Goal: Transaction & Acquisition: Purchase product/service

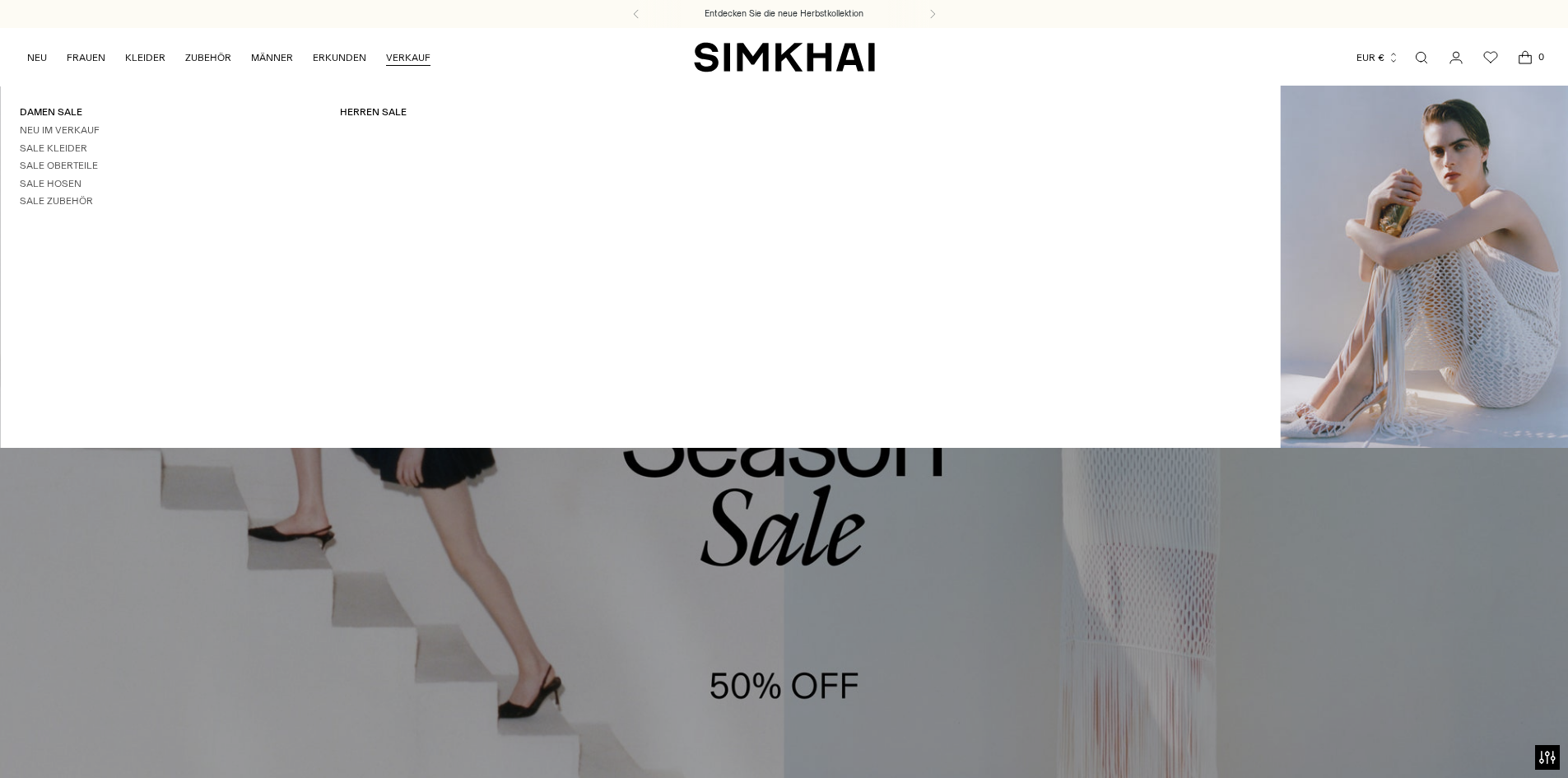
click at [403, 60] on link "VERKAUF" at bounding box center [408, 57] width 45 height 36
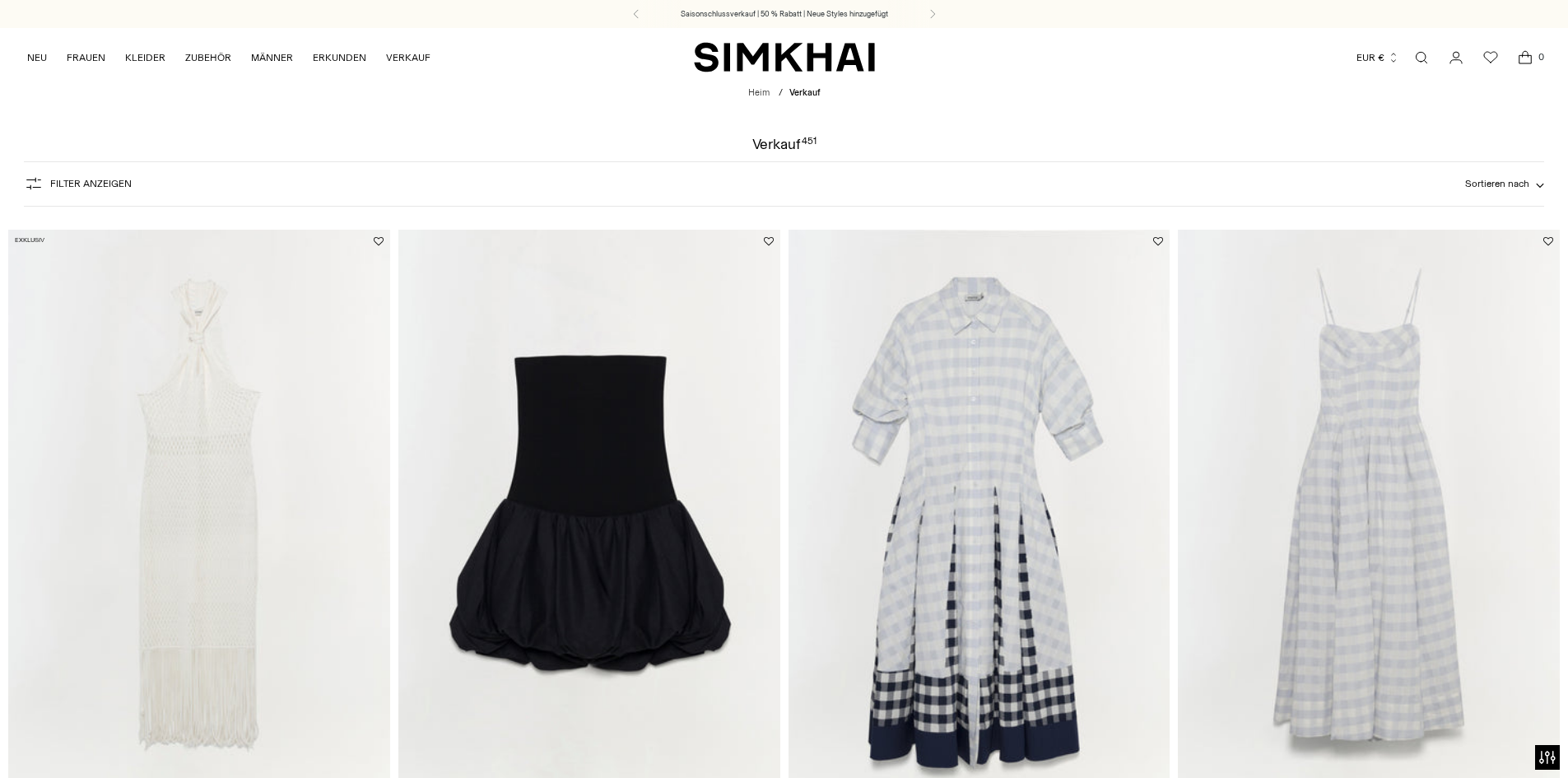
click at [68, 182] on font "Filter anzeigen" at bounding box center [90, 183] width 82 height 11
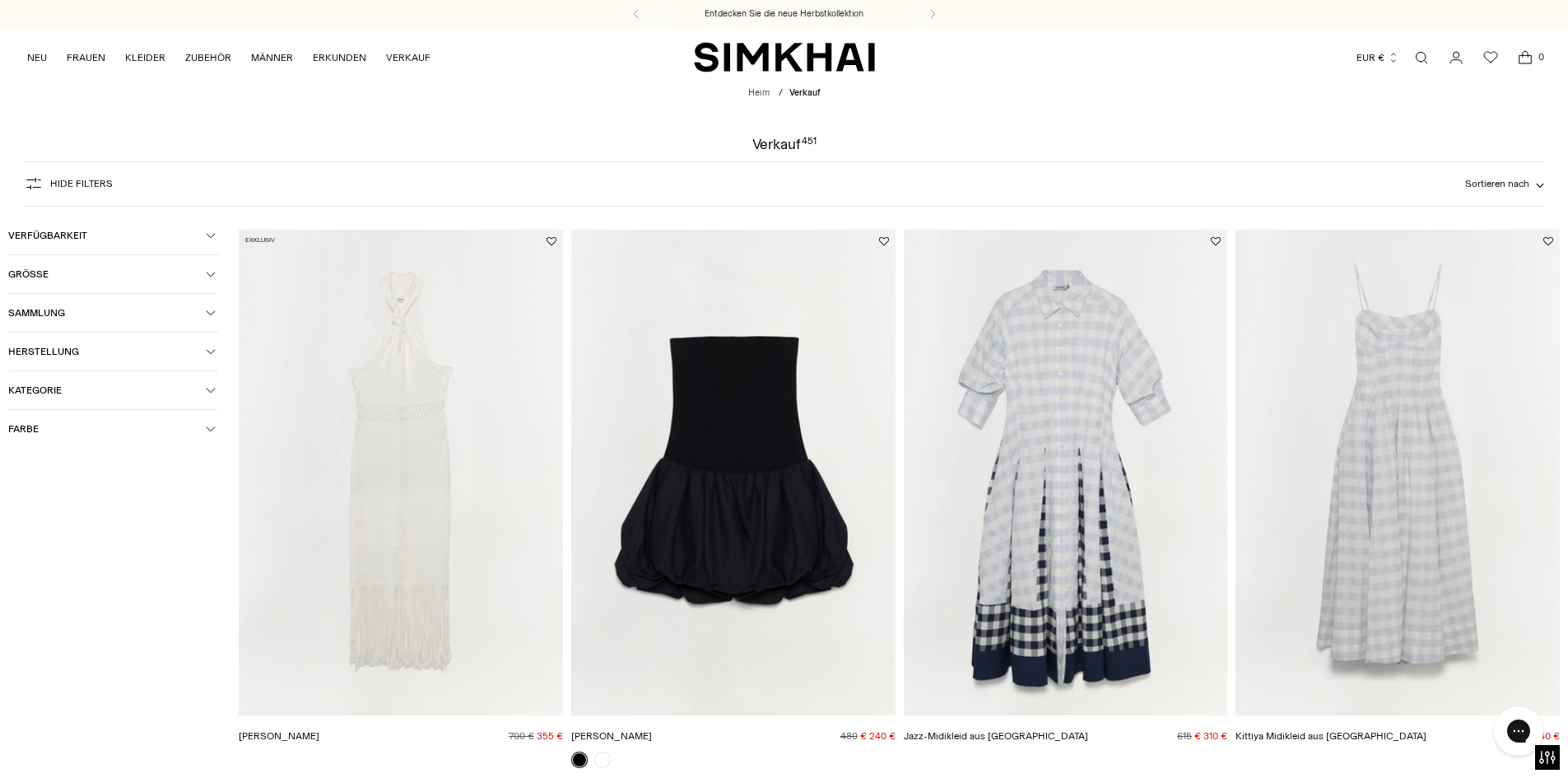
click at [71, 390] on span "Kategorie" at bounding box center [106, 389] width 197 height 11
click at [65, 568] on font "Strickwaren" at bounding box center [57, 567] width 52 height 11
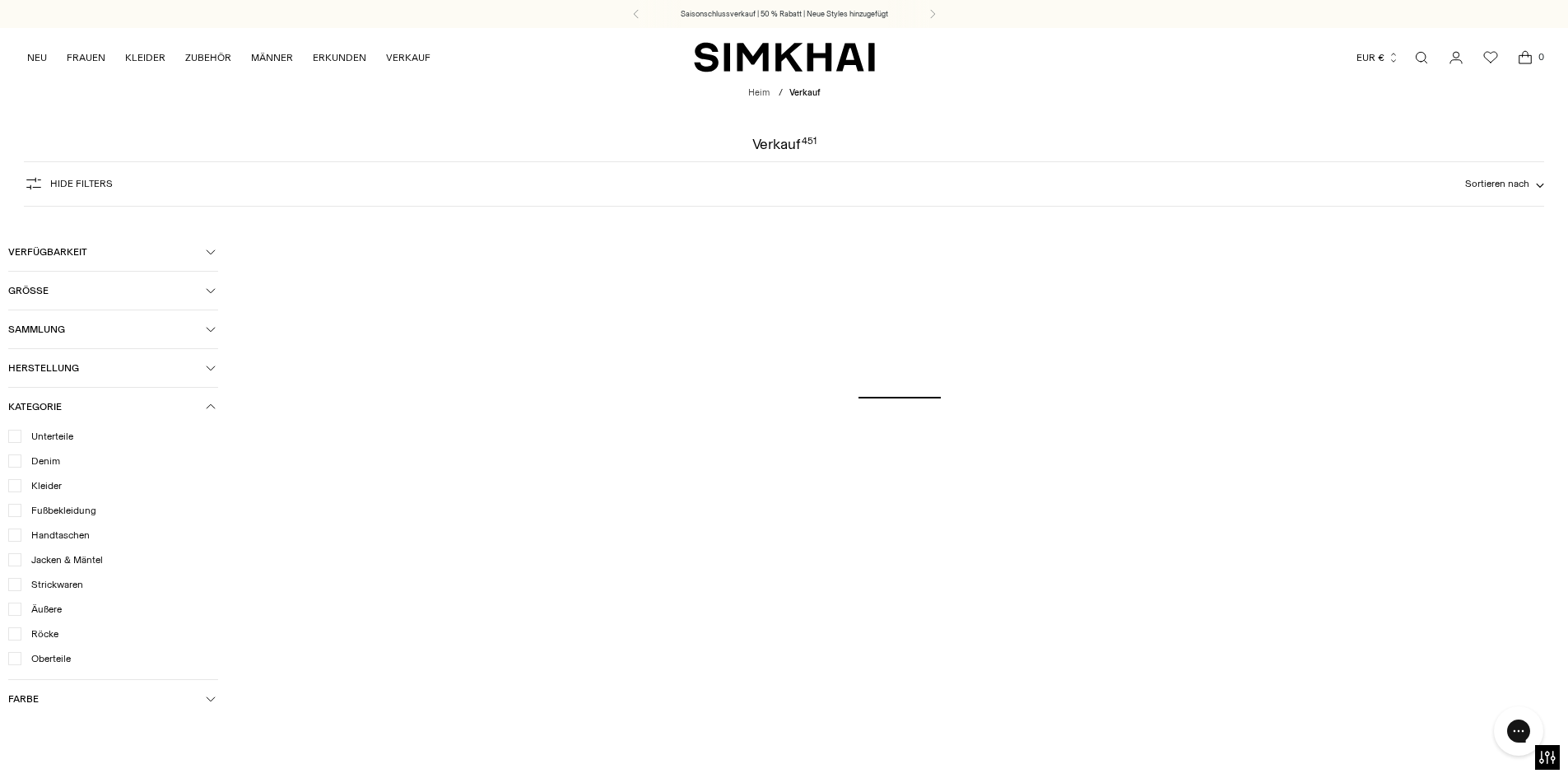
scroll to position [165, 0]
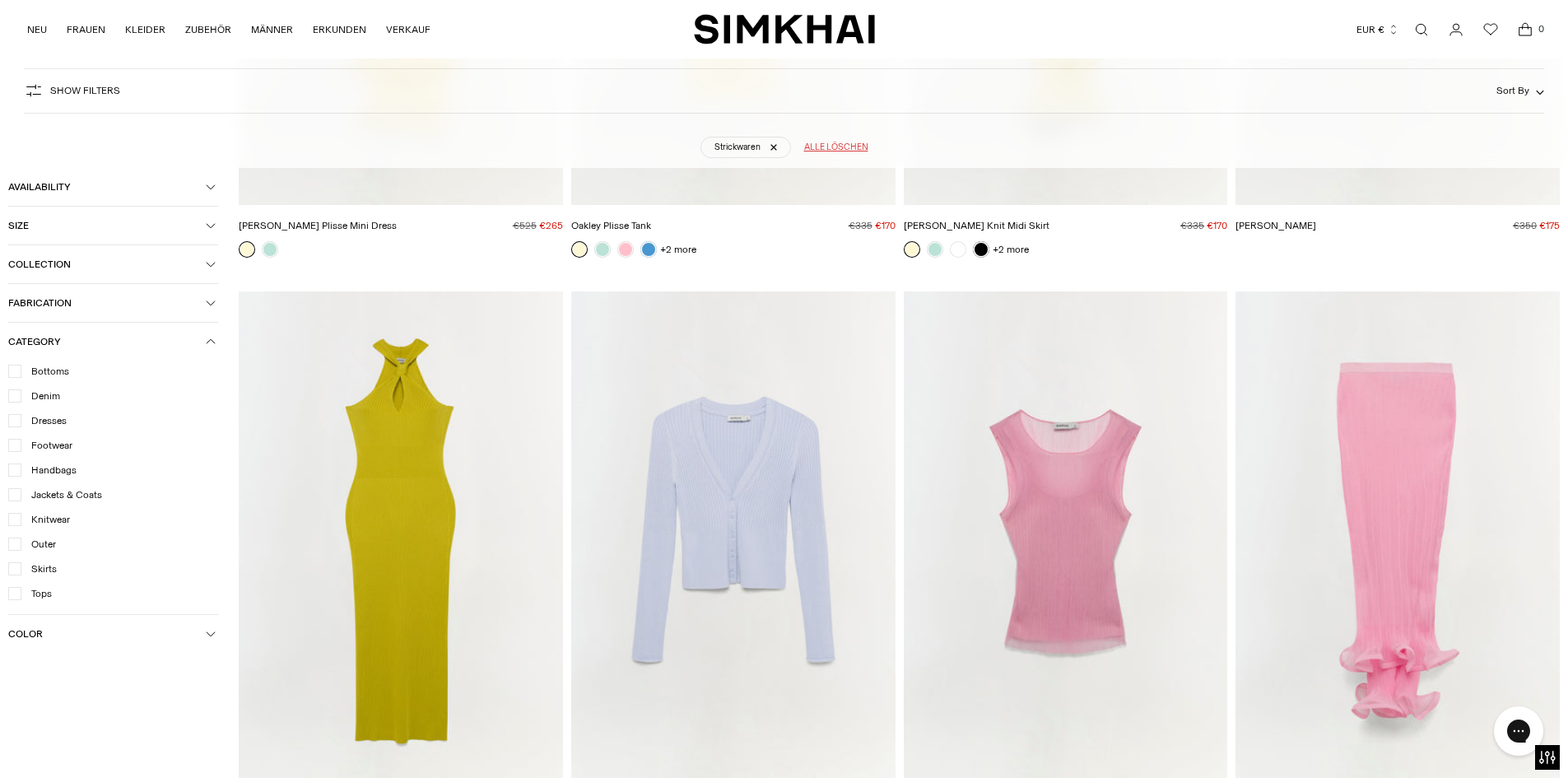
scroll to position [2427, 0]
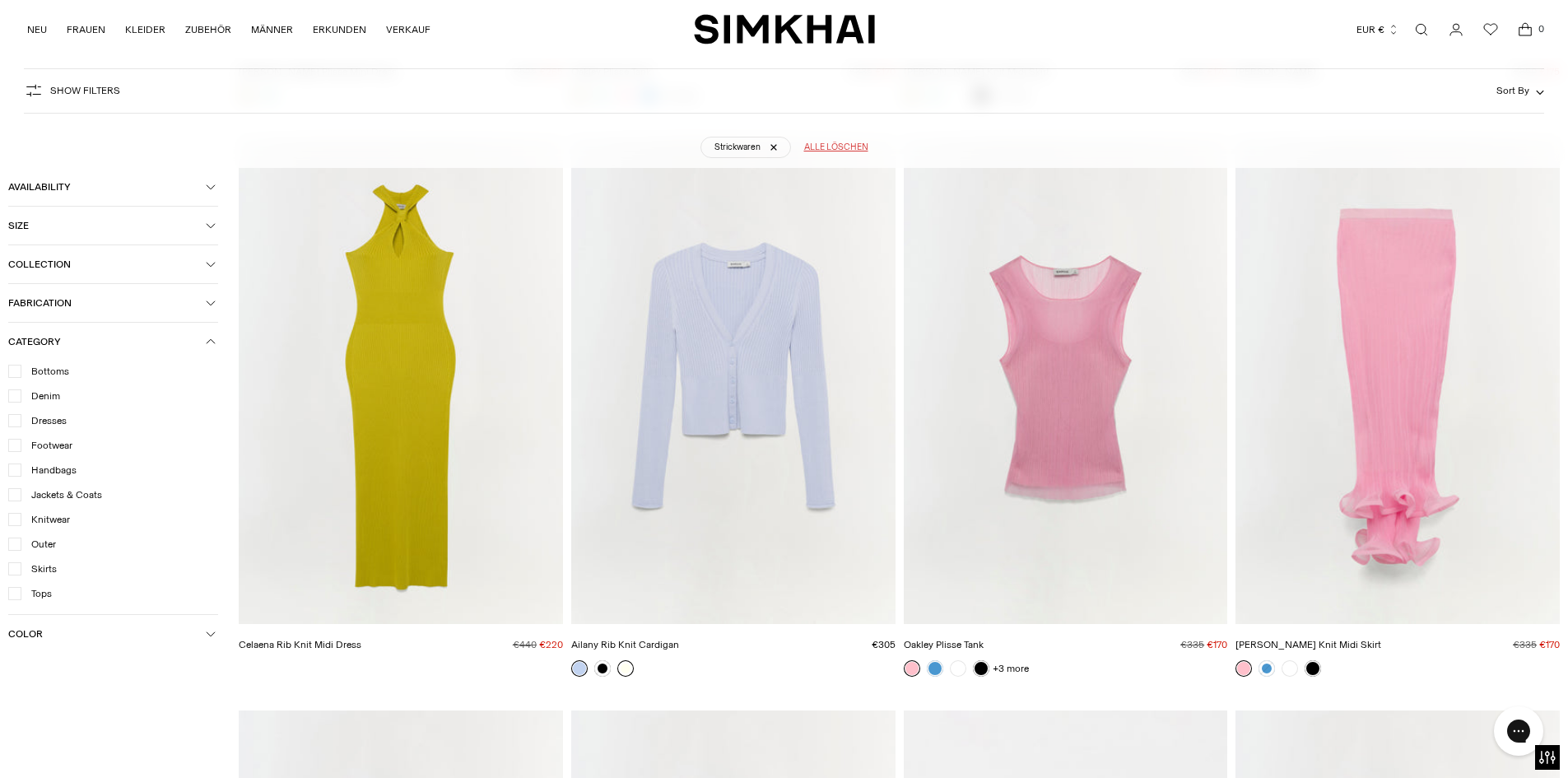
click at [624, 667] on link at bounding box center [625, 668] width 17 height 17
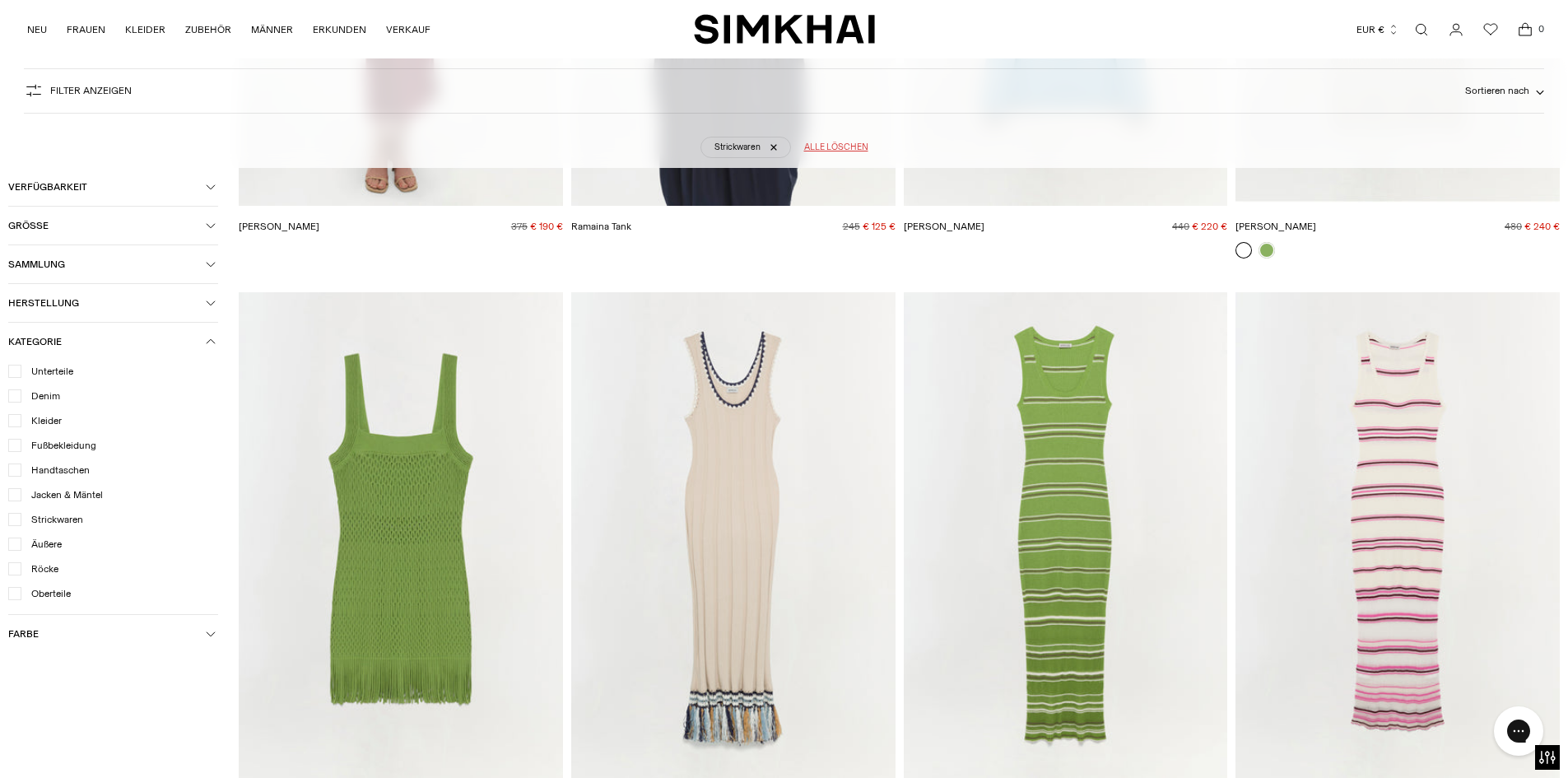
scroll to position [14529, 0]
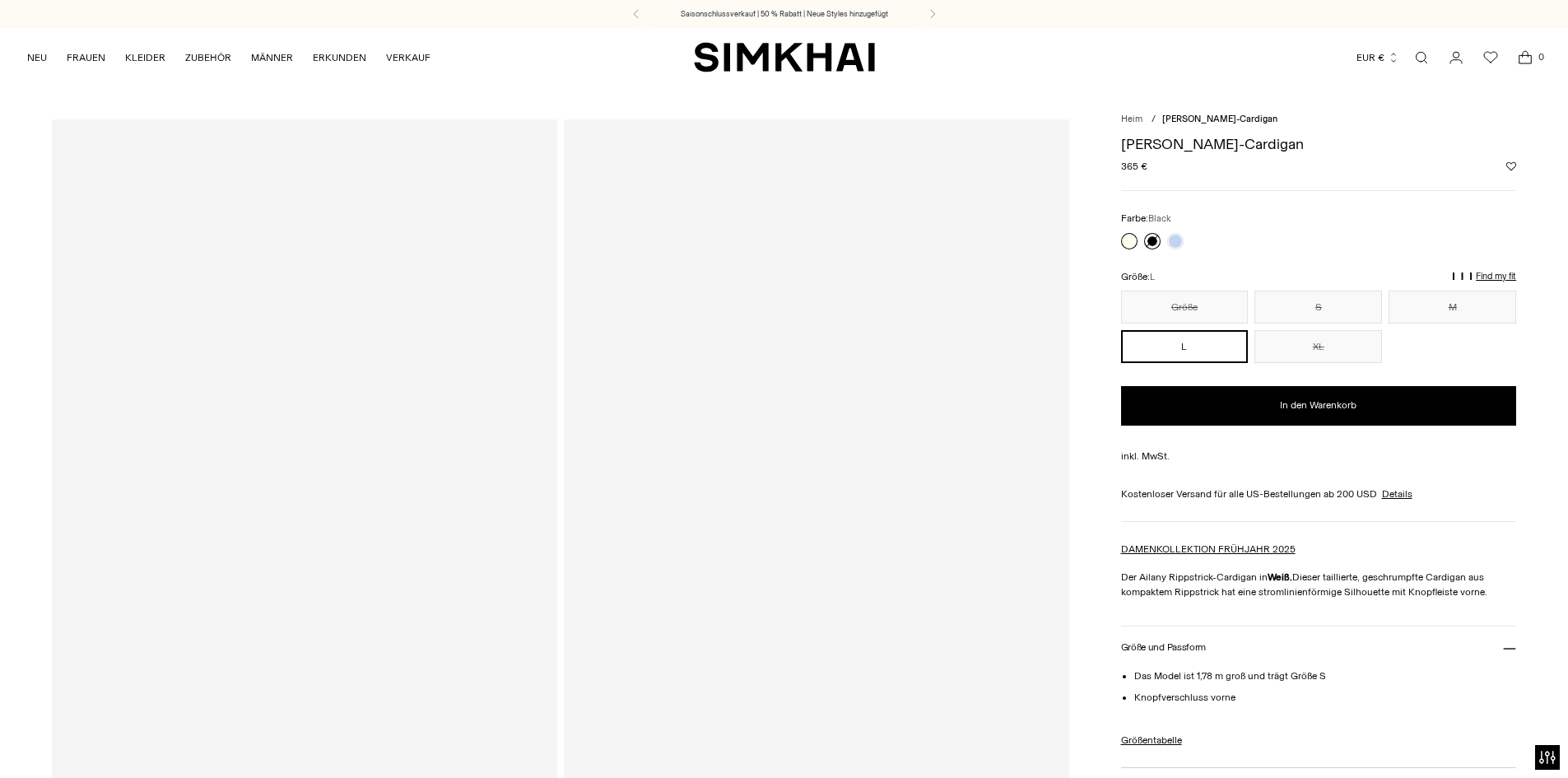
click at [1152, 239] on link at bounding box center [1152, 241] width 17 height 17
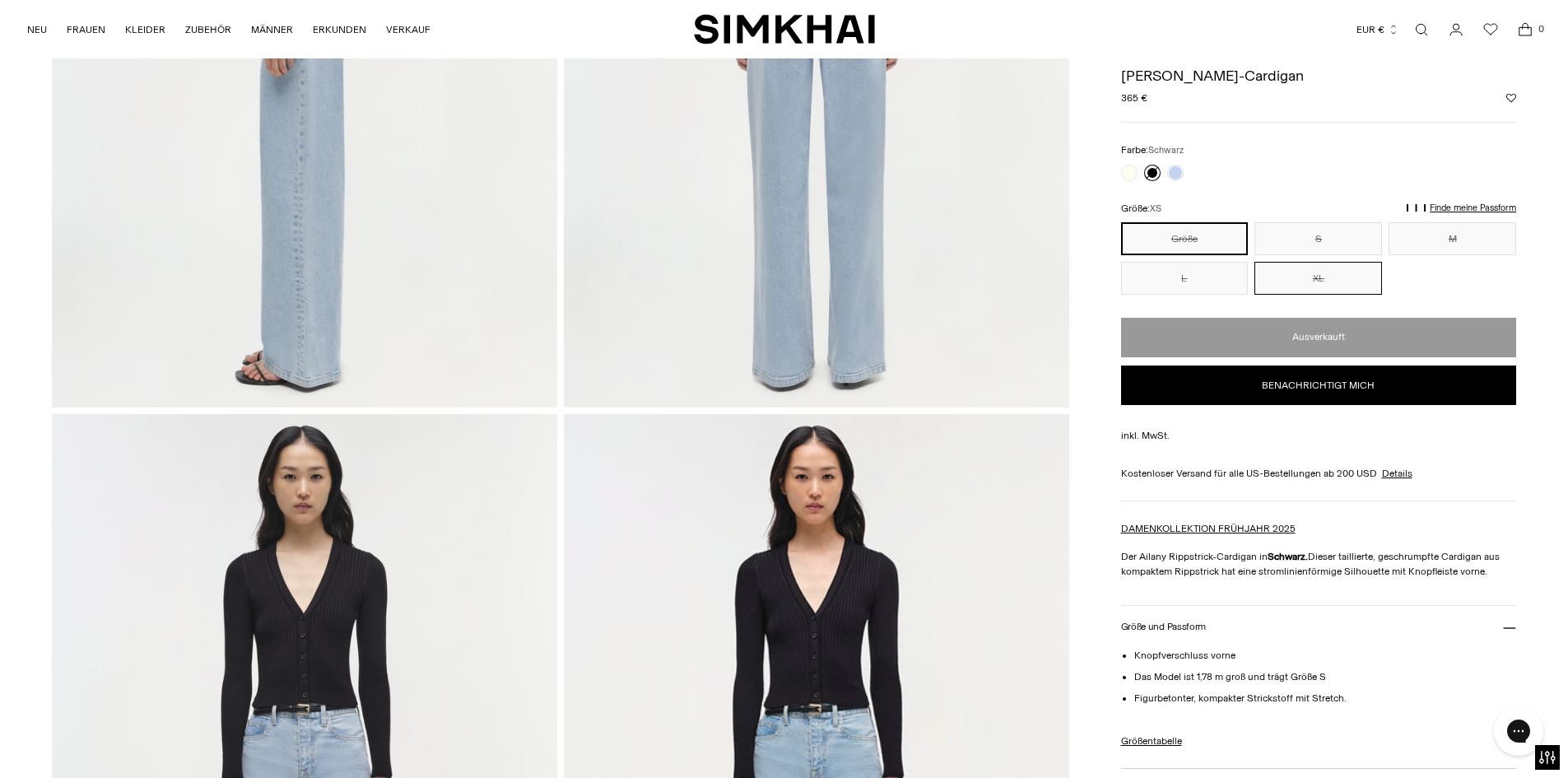
scroll to position [1153, 0]
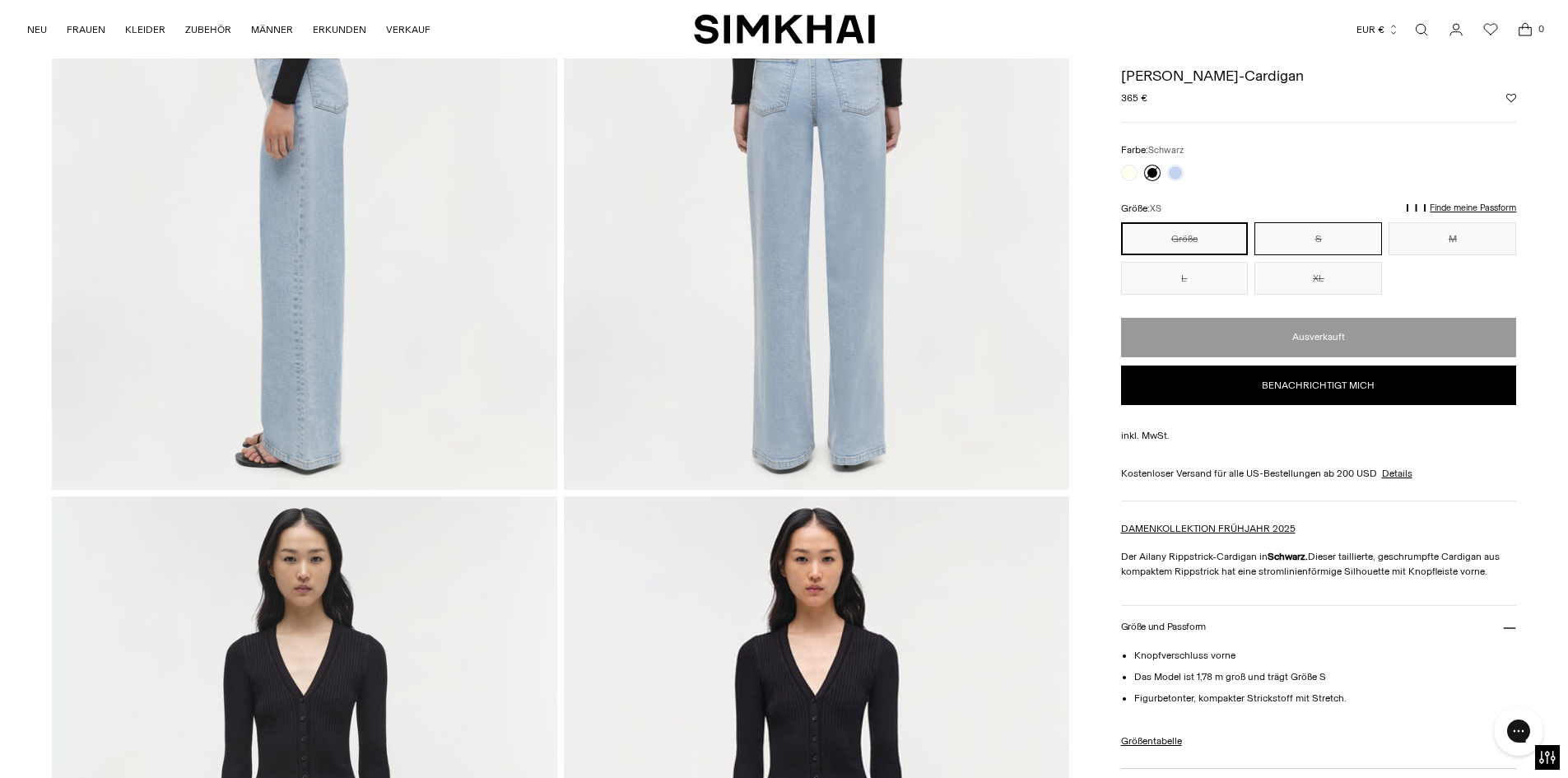
click at [1290, 241] on button "S" at bounding box center [1317, 239] width 127 height 33
click at [1173, 347] on div "Sold out Notify me Add to Wishlist" at bounding box center [1318, 360] width 396 height 87
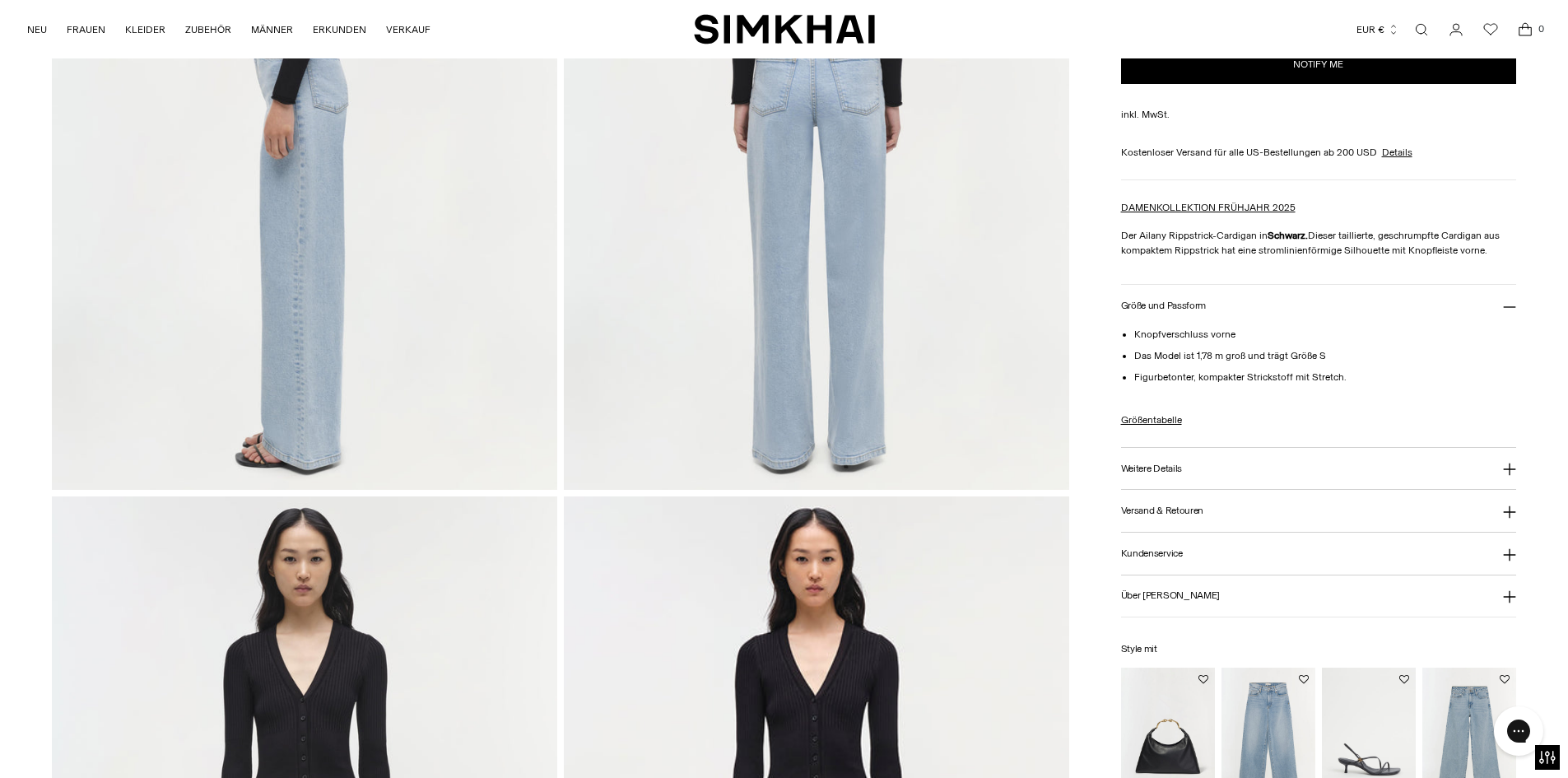
scroll to position [1481, 0]
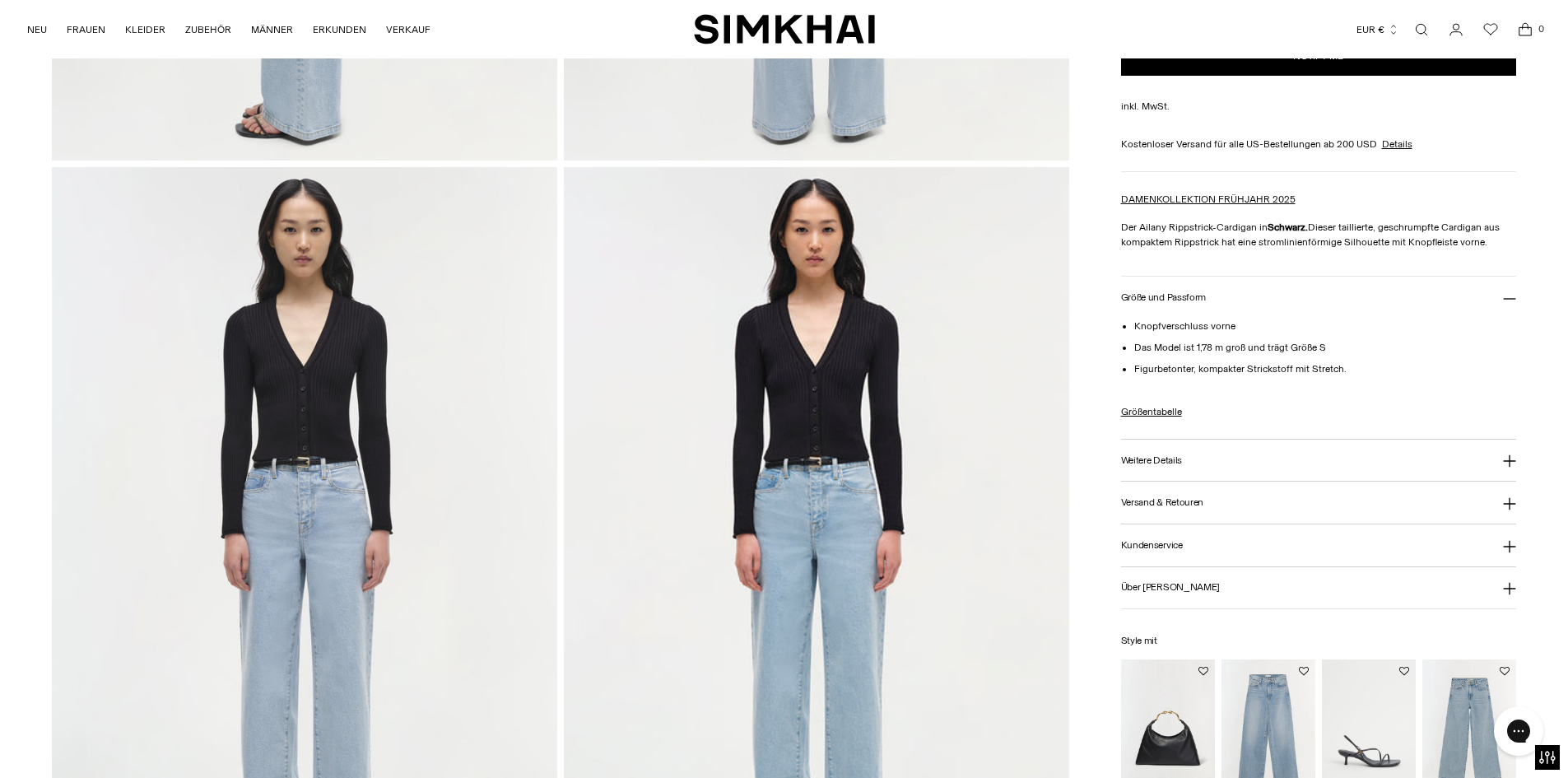
click at [307, 389] on img at bounding box center [304, 546] width 505 height 758
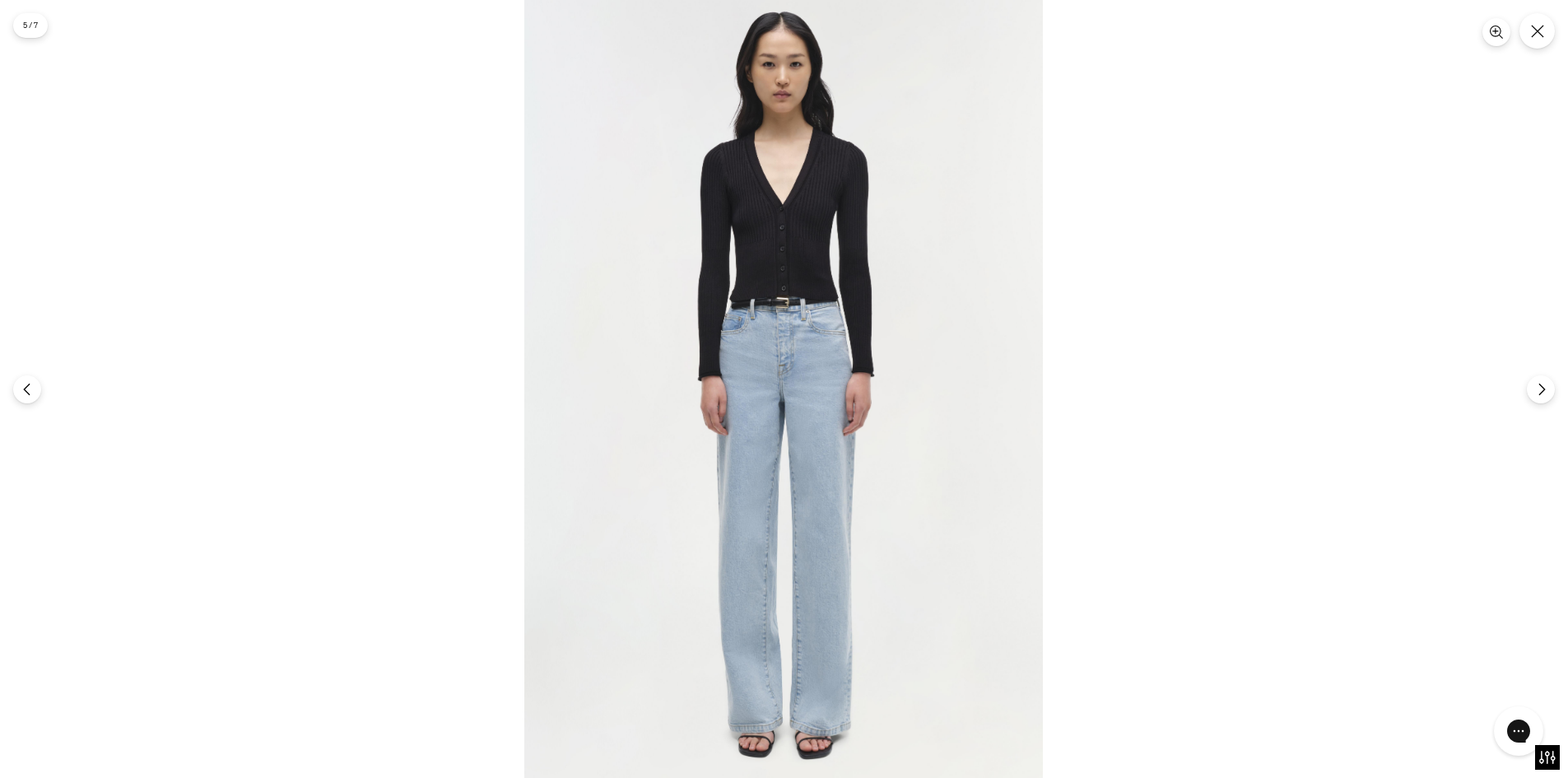
click at [637, 282] on img at bounding box center [783, 389] width 518 height 778
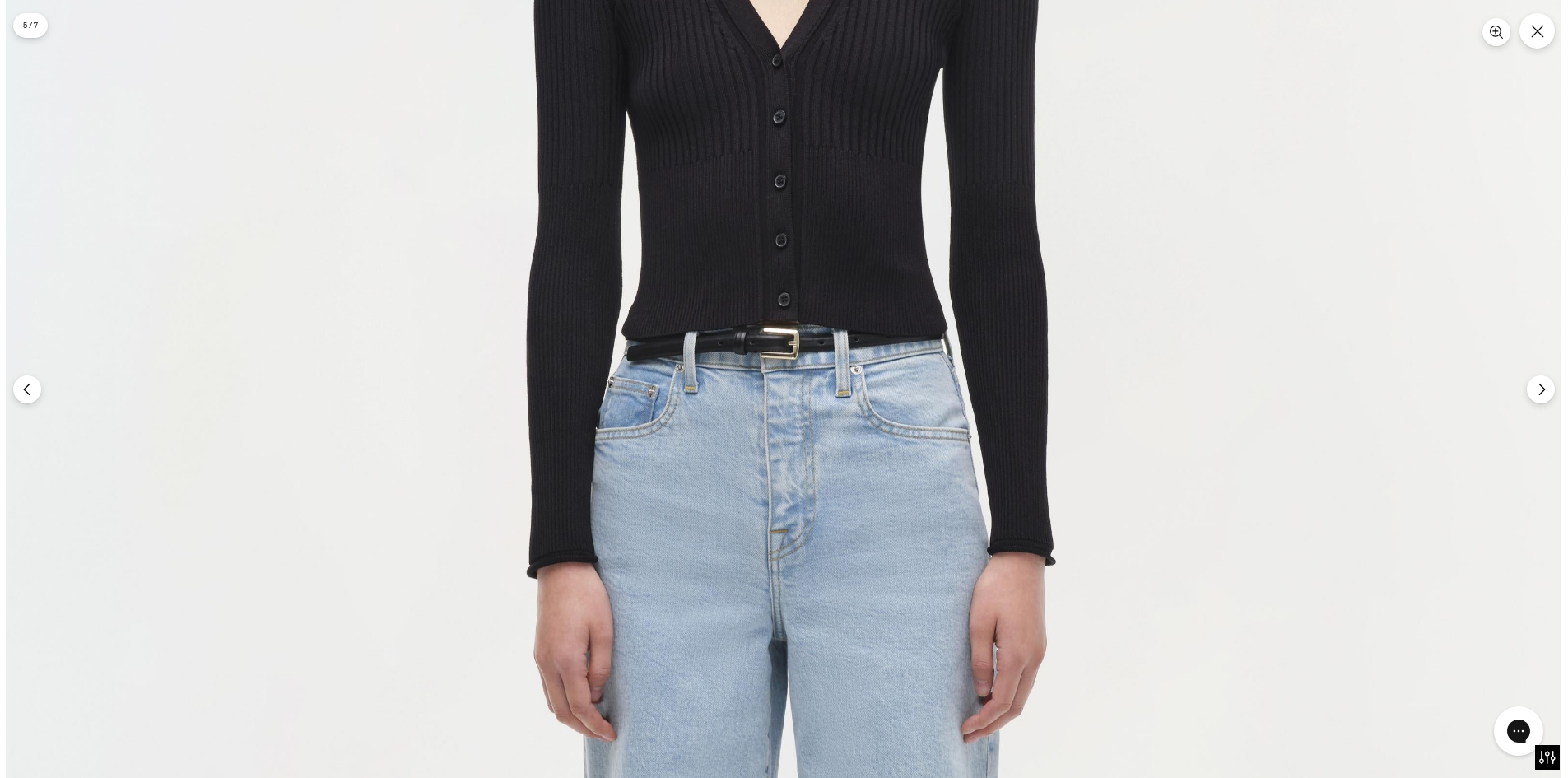
click at [739, 266] on img at bounding box center [784, 602] width 1556 height 2334
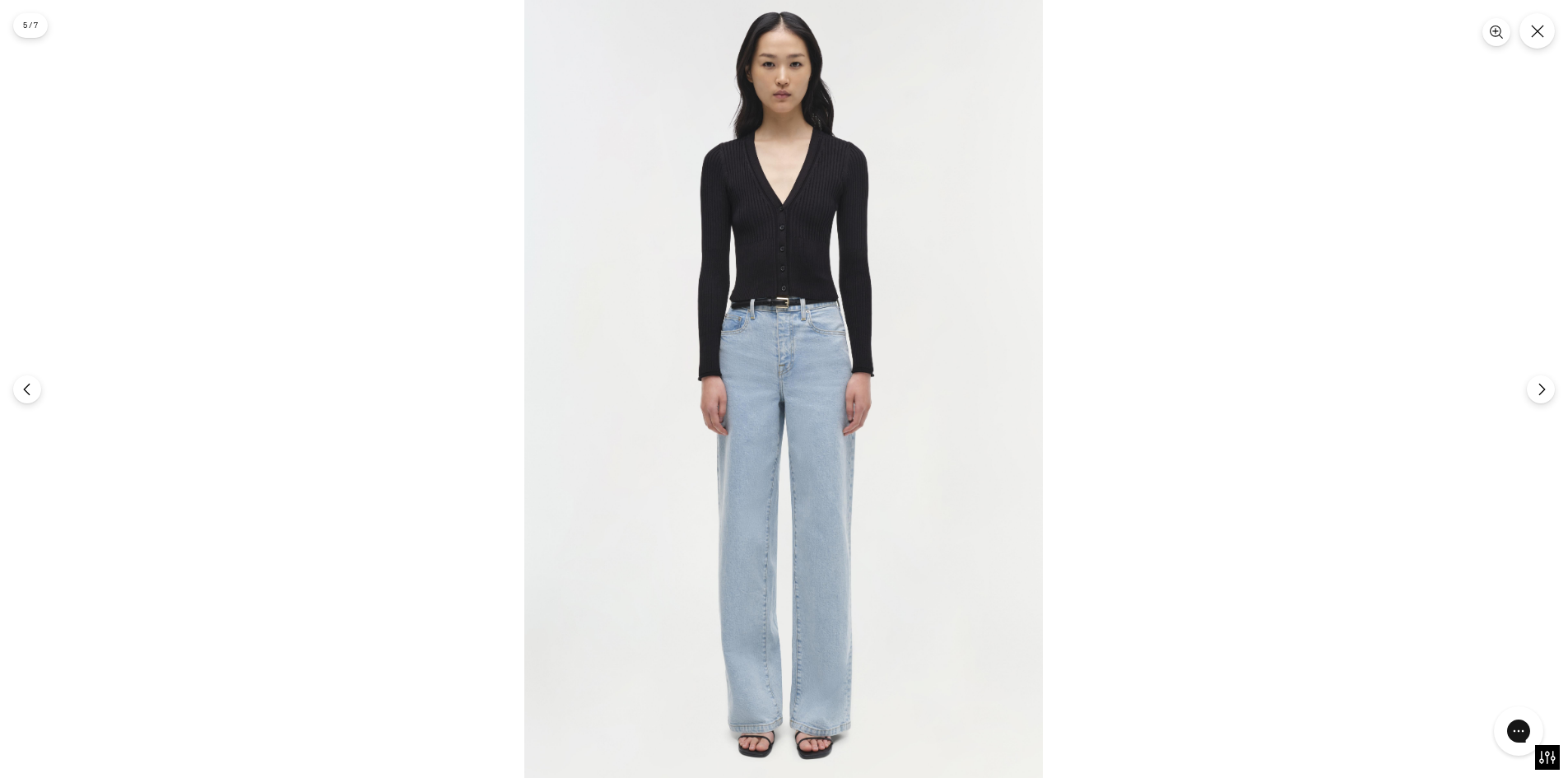
click at [814, 275] on img at bounding box center [783, 389] width 518 height 778
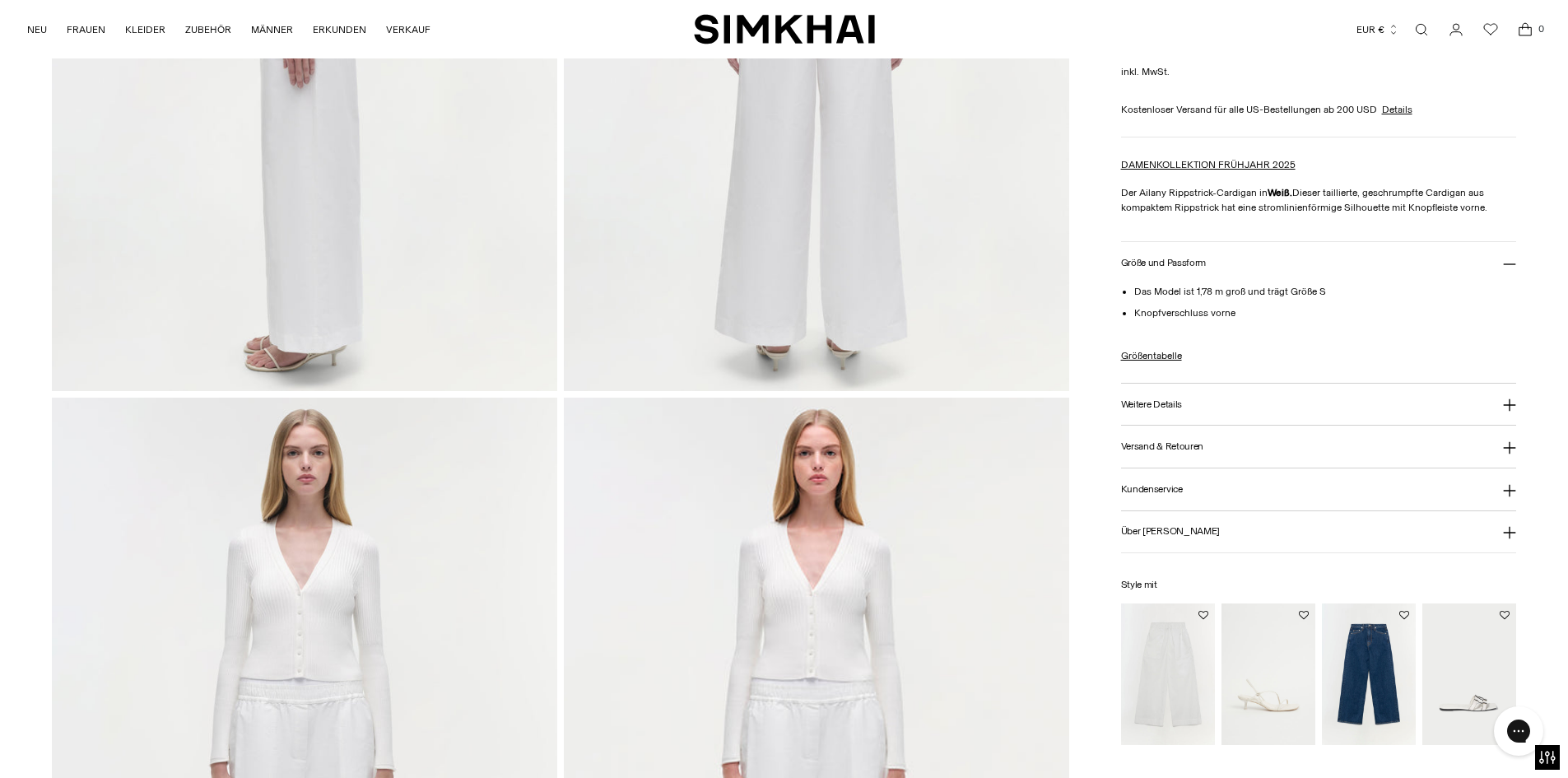
scroll to position [1400, 0]
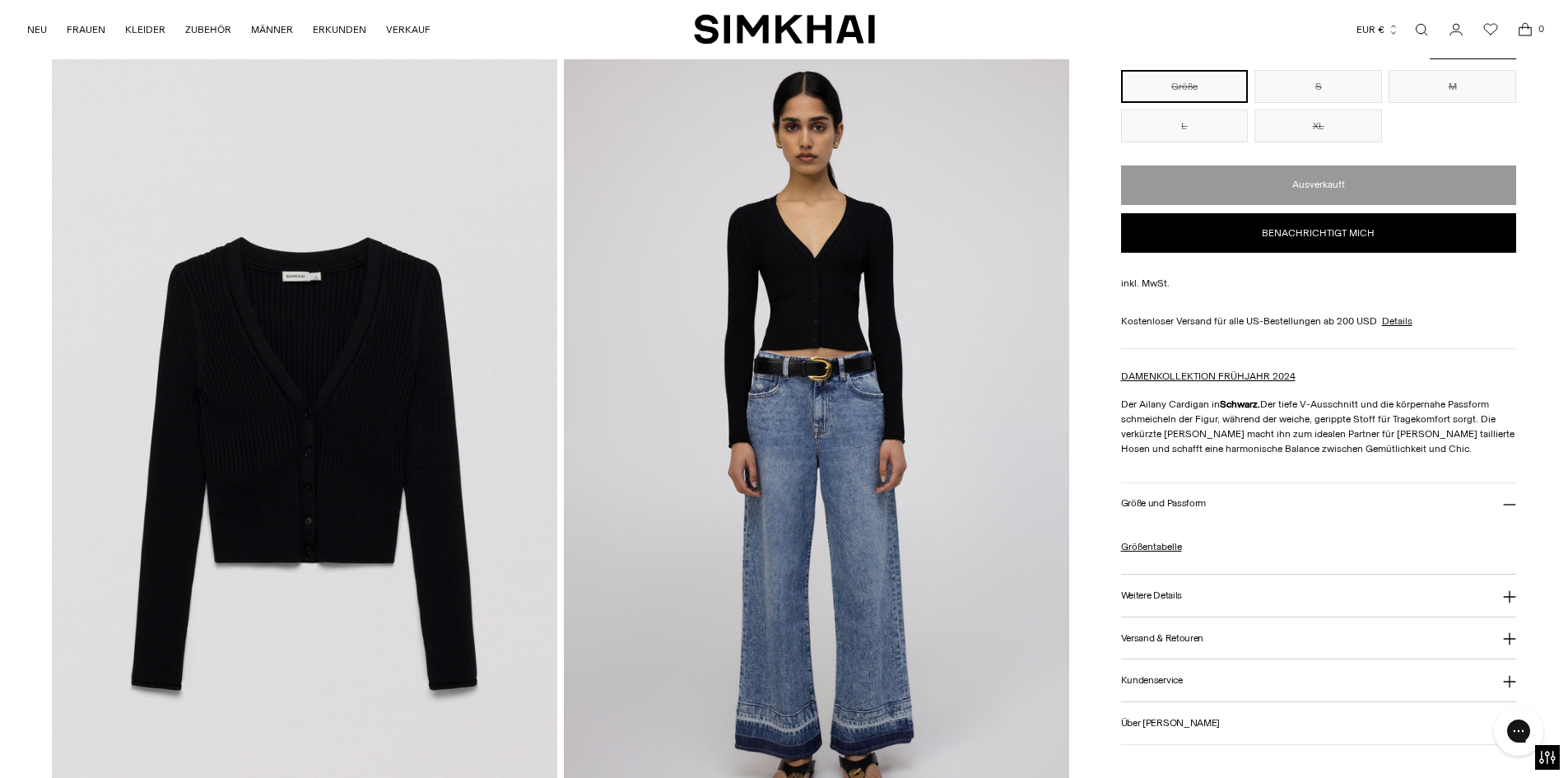
scroll to position [1646, 0]
